Goal: Task Accomplishment & Management: Complete application form

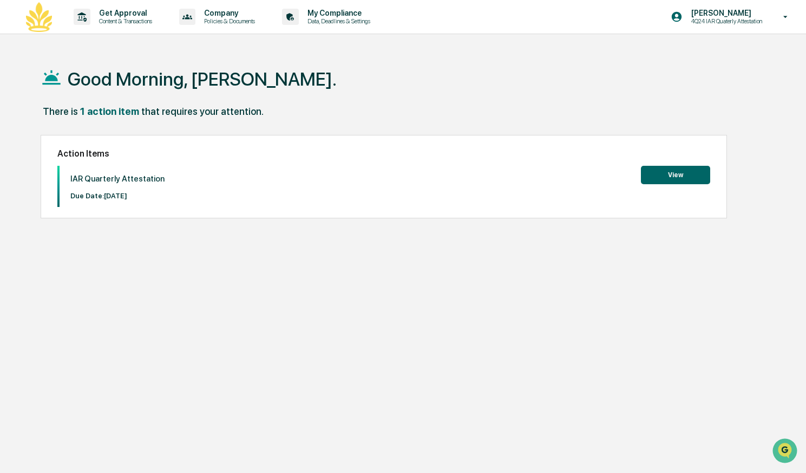
click at [652, 177] on button "View" at bounding box center [675, 175] width 69 height 18
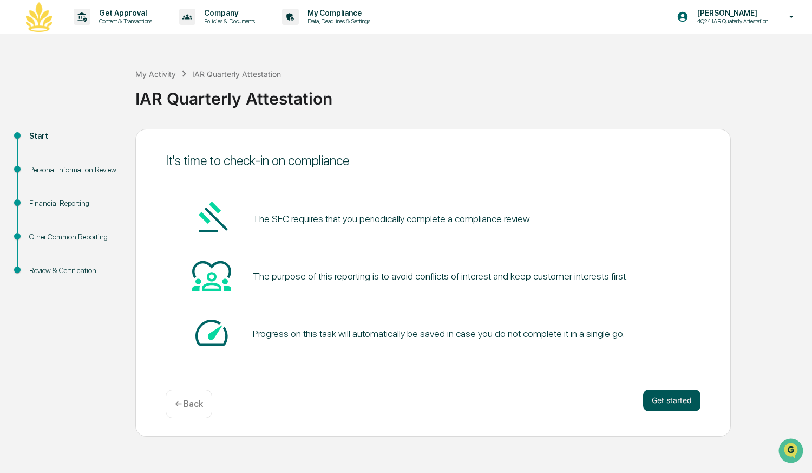
click at [680, 403] on button "Get started" at bounding box center [671, 400] width 57 height 22
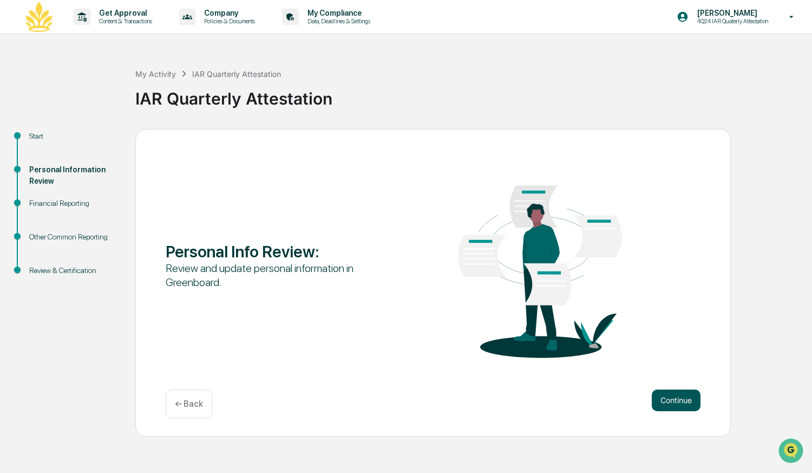
click at [680, 398] on button "Continue" at bounding box center [676, 400] width 49 height 22
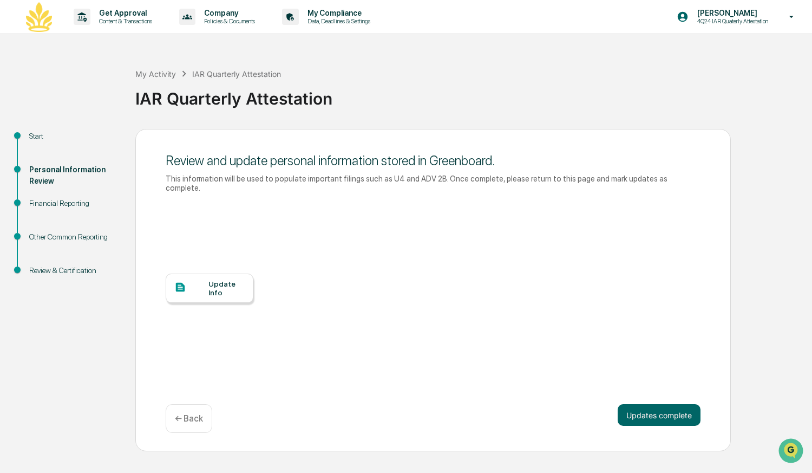
click at [211, 291] on div "Update Info" at bounding box center [210, 287] width 88 height 29
click at [653, 404] on button "Updates complete" at bounding box center [659, 415] width 83 height 22
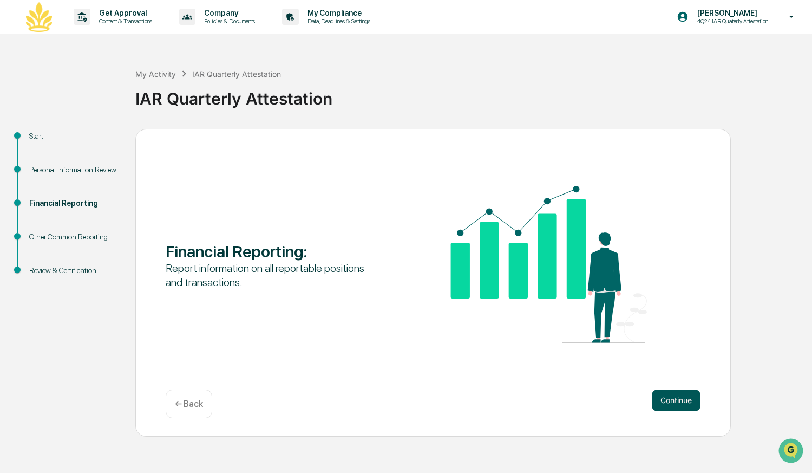
click at [672, 400] on button "Continue" at bounding box center [676, 400] width 49 height 22
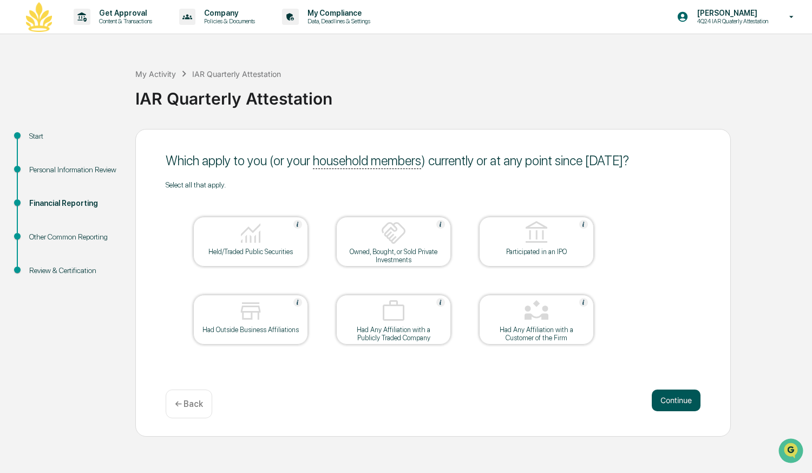
click at [655, 398] on button "Continue" at bounding box center [676, 400] width 49 height 22
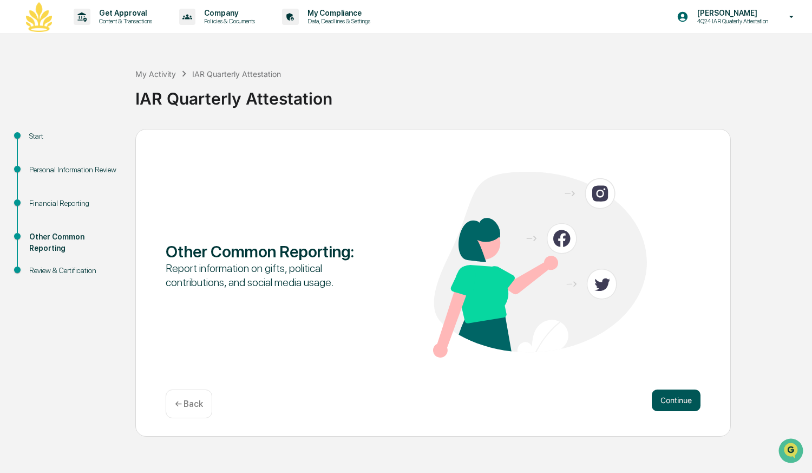
click at [666, 403] on button "Continue" at bounding box center [676, 400] width 49 height 22
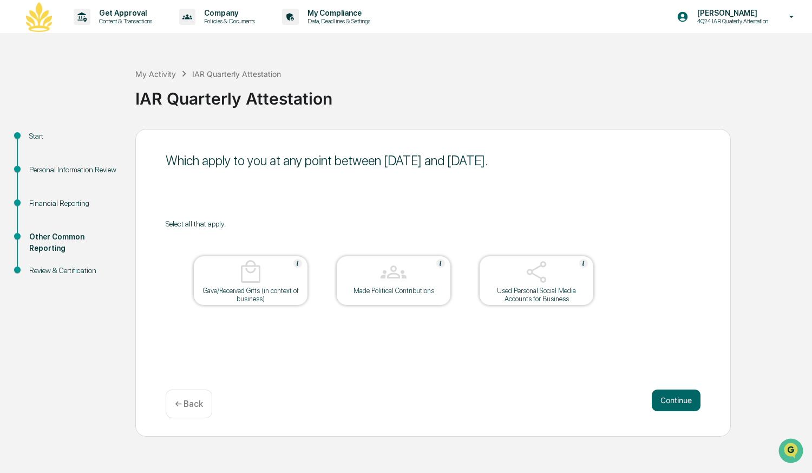
click at [666, 403] on button "Continue" at bounding box center [676, 400] width 49 height 22
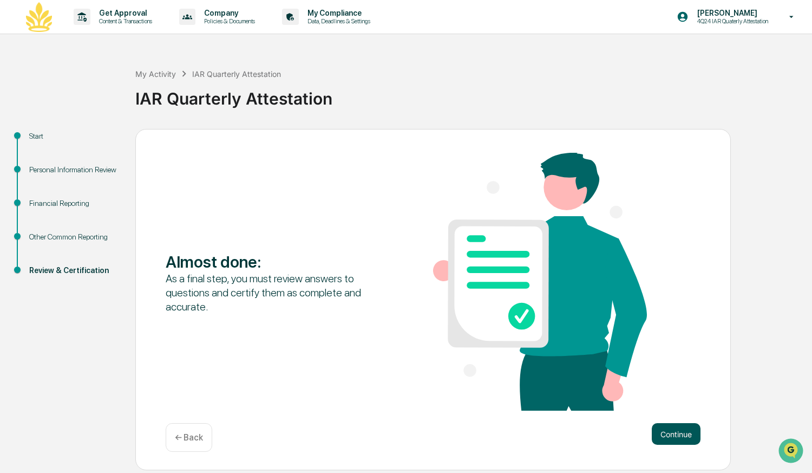
click at [674, 429] on button "Continue" at bounding box center [676, 434] width 49 height 22
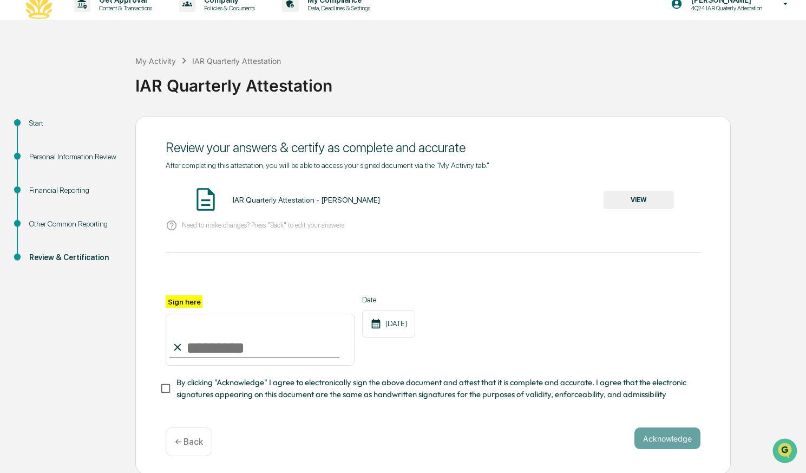
scroll to position [19, 0]
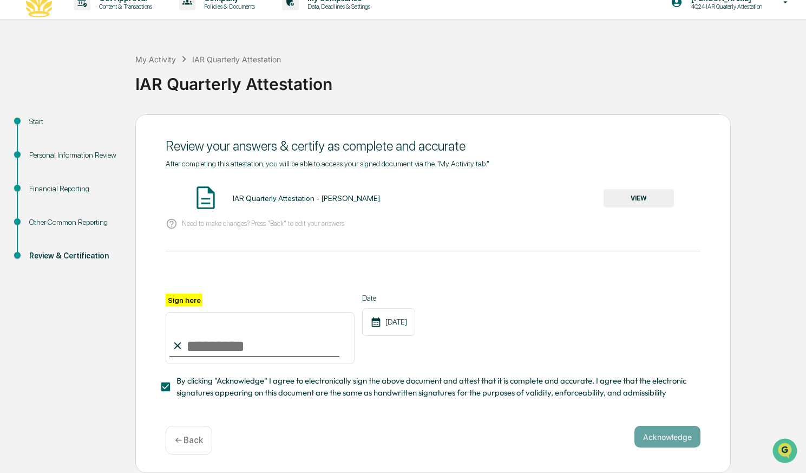
drag, startPoint x: 191, startPoint y: 354, endPoint x: 237, endPoint y: 332, distance: 51.1
click at [237, 332] on input "Sign here" at bounding box center [260, 338] width 189 height 52
type input "**********"
click at [467, 238] on div "**********" at bounding box center [433, 279] width 535 height 240
click at [675, 439] on button "Acknowledge" at bounding box center [667, 437] width 66 height 22
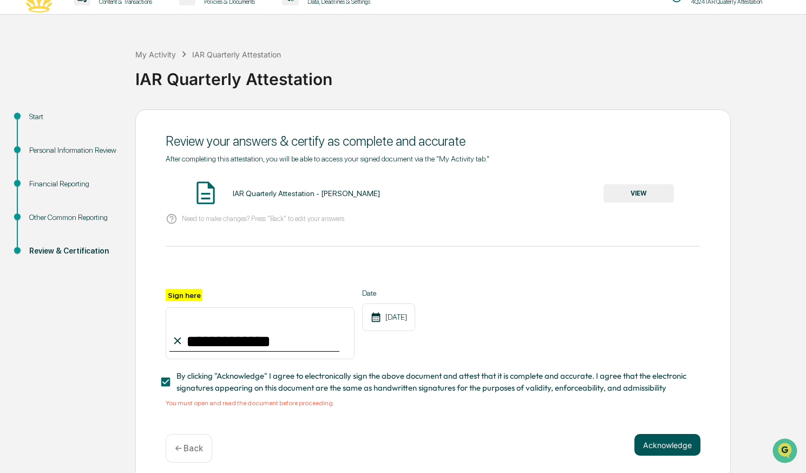
click at [673, 452] on button "Acknowledge" at bounding box center [667, 445] width 66 height 22
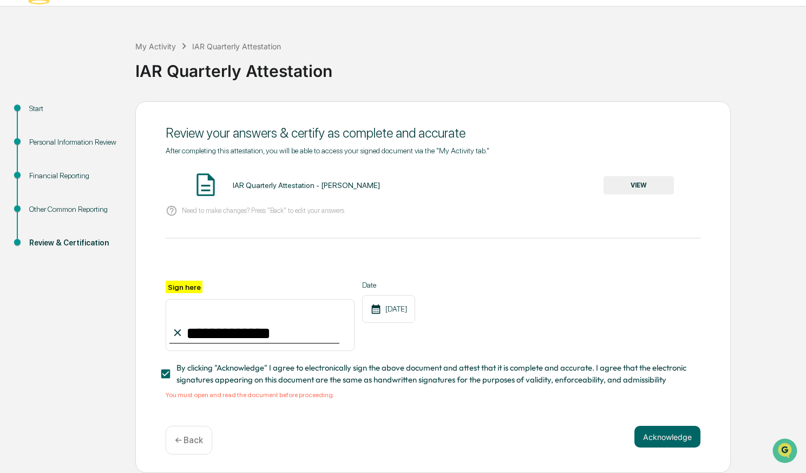
click at [626, 188] on button "VIEW" at bounding box center [639, 185] width 70 height 18
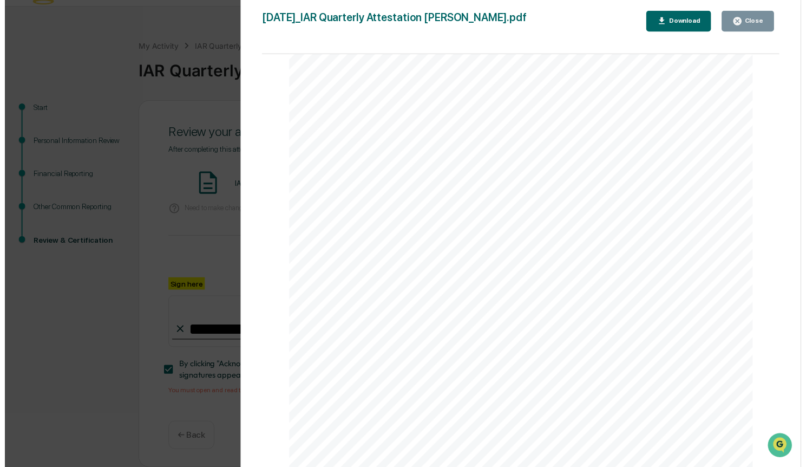
scroll to position [1672, 0]
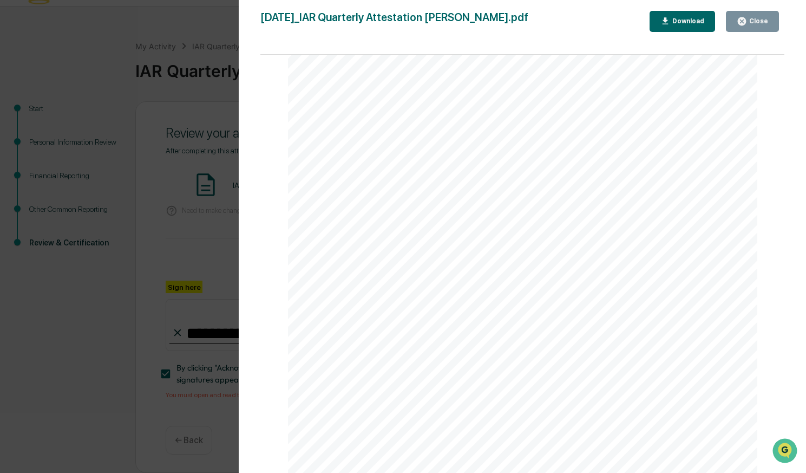
click at [741, 18] on icon "button" at bounding box center [742, 21] width 8 height 8
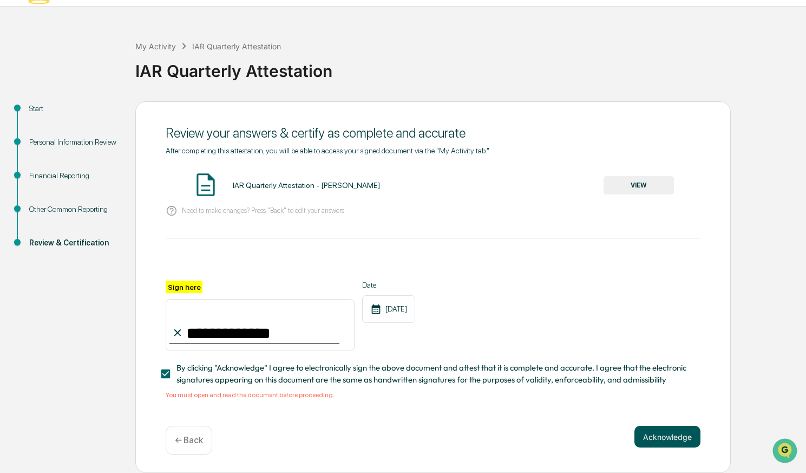
click at [657, 440] on button "Acknowledge" at bounding box center [667, 437] width 66 height 22
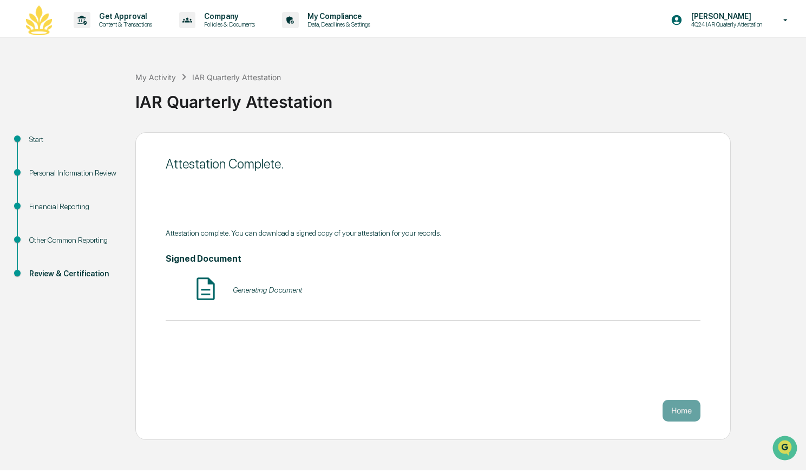
scroll to position [0, 0]
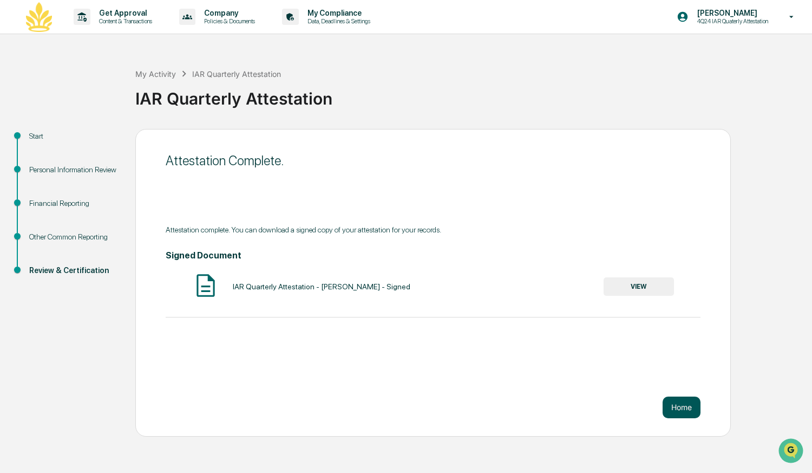
click at [683, 409] on button "Home" at bounding box center [682, 407] width 38 height 22
